Goal: Check status: Check status

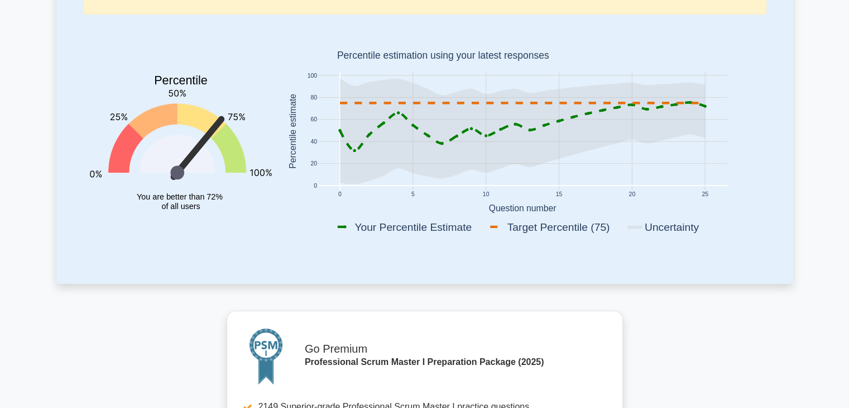
scroll to position [223, 0]
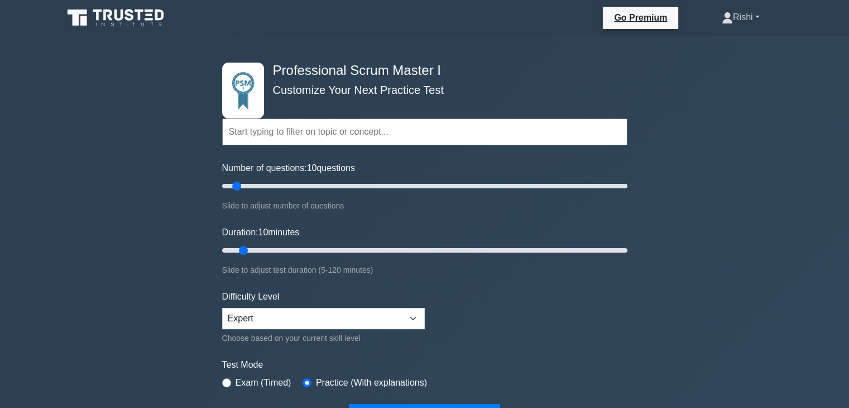
click at [729, 19] on link "Rishi" at bounding box center [741, 17] width 92 height 22
click at [724, 46] on link "Profile" at bounding box center [740, 44] width 88 height 18
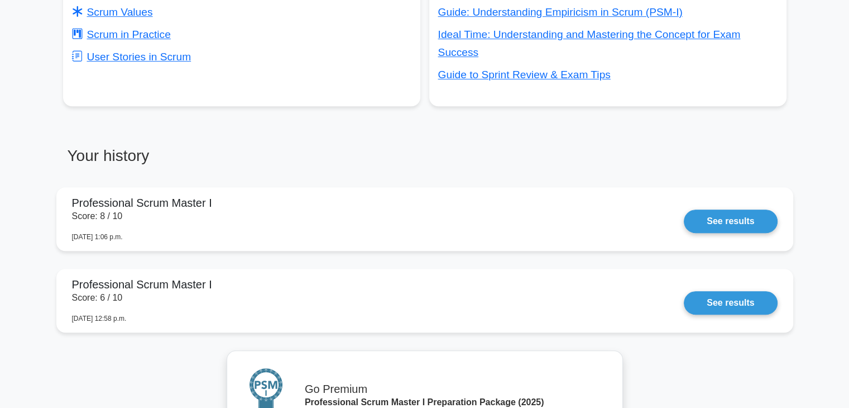
scroll to position [835, 0]
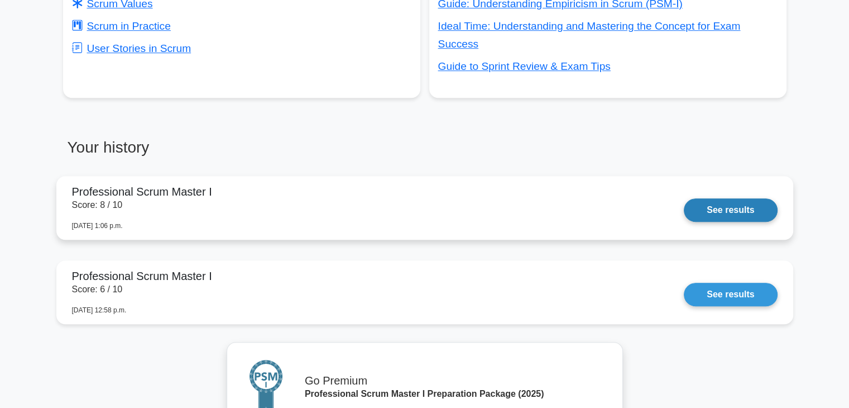
click at [707, 214] on link "See results" at bounding box center [730, 209] width 93 height 23
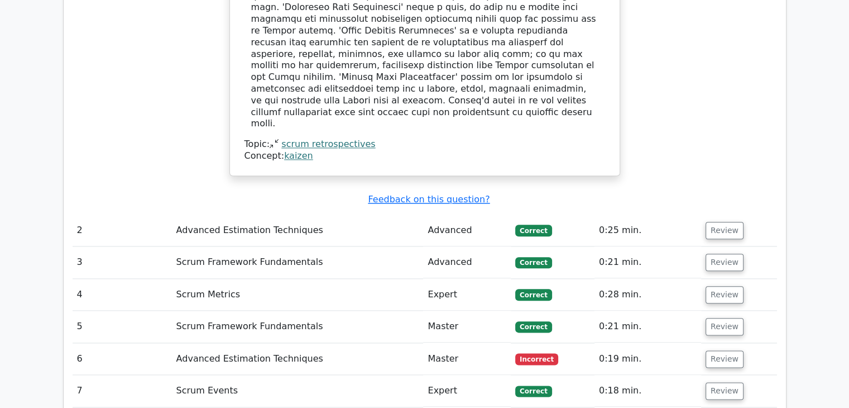
scroll to position [1262, 0]
click at [719, 221] on button "Review" at bounding box center [725, 229] width 38 height 17
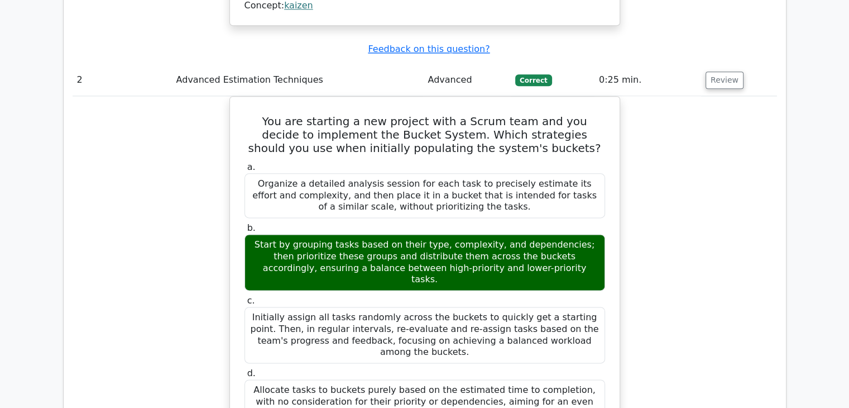
scroll to position [1373, 0]
